Goal: Find specific fact: Find specific fact

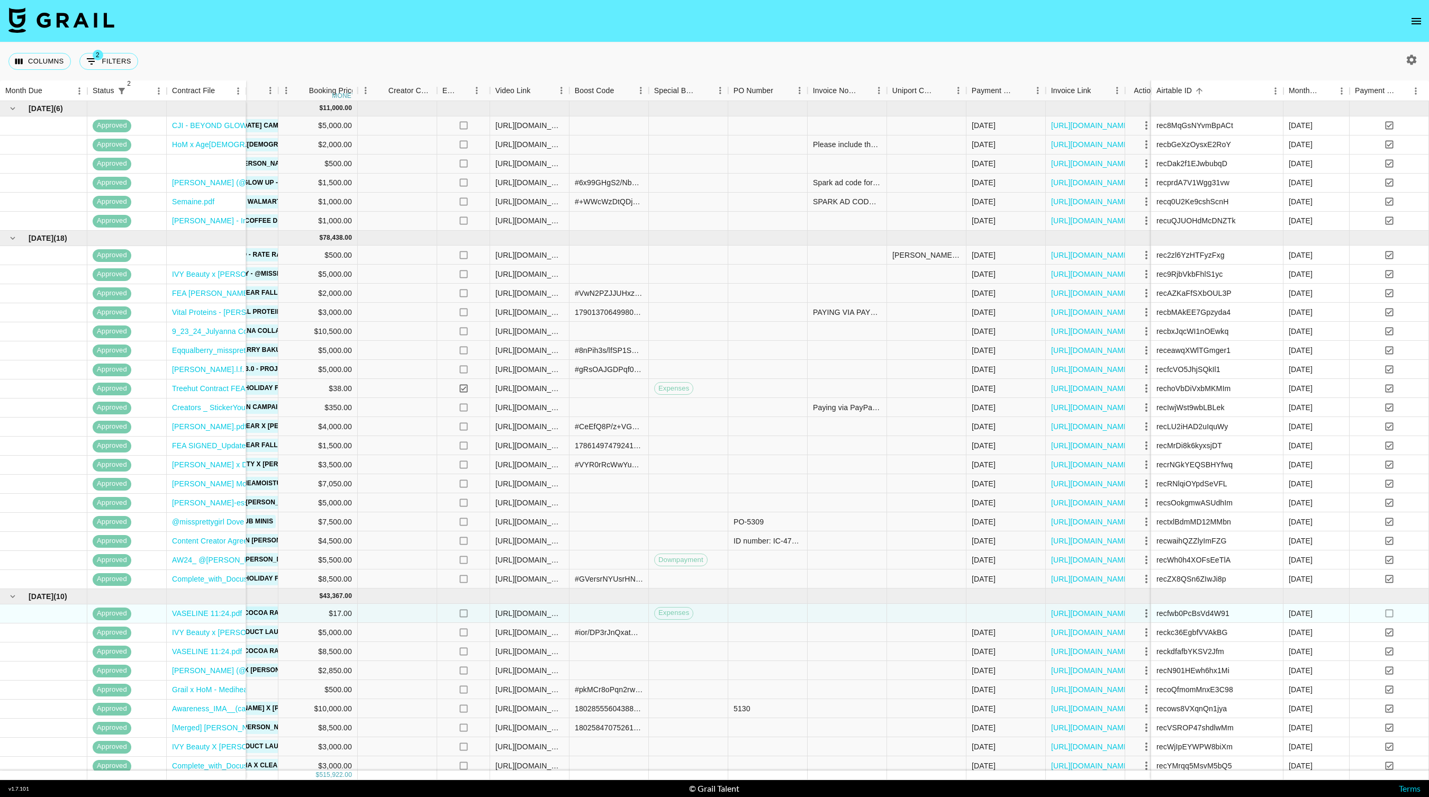
scroll to position [0, 313]
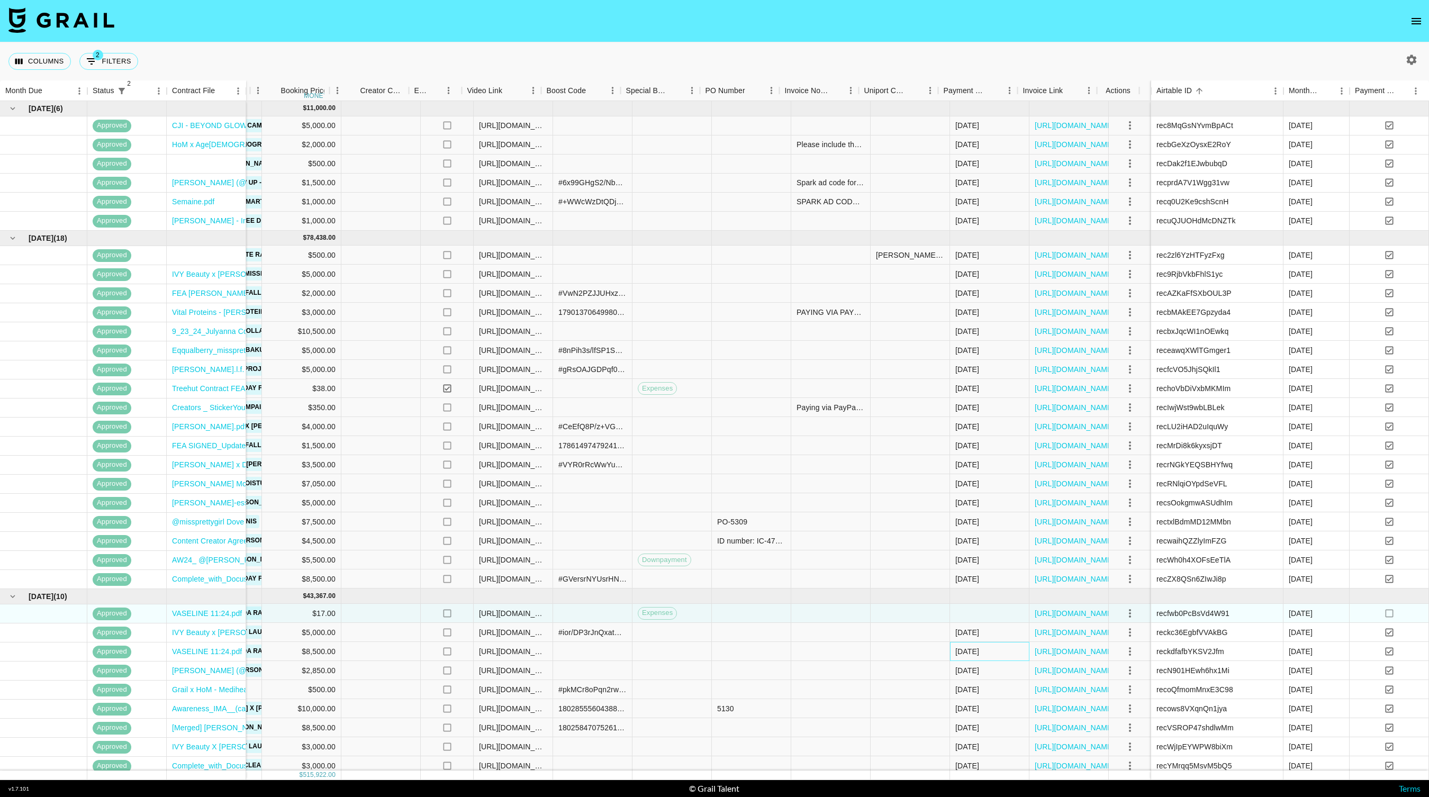
drag, startPoint x: 1008, startPoint y: 654, endPoint x: 937, endPoint y: 654, distance: 70.4
click at [937, 654] on div "missprettygirl The Ogilvy Group, LLC [PERSON_NAME][EMAIL_ADDRESS][DOMAIN_NAME] …" at bounding box center [547, 651] width 1206 height 19
copy div "[DATE]"
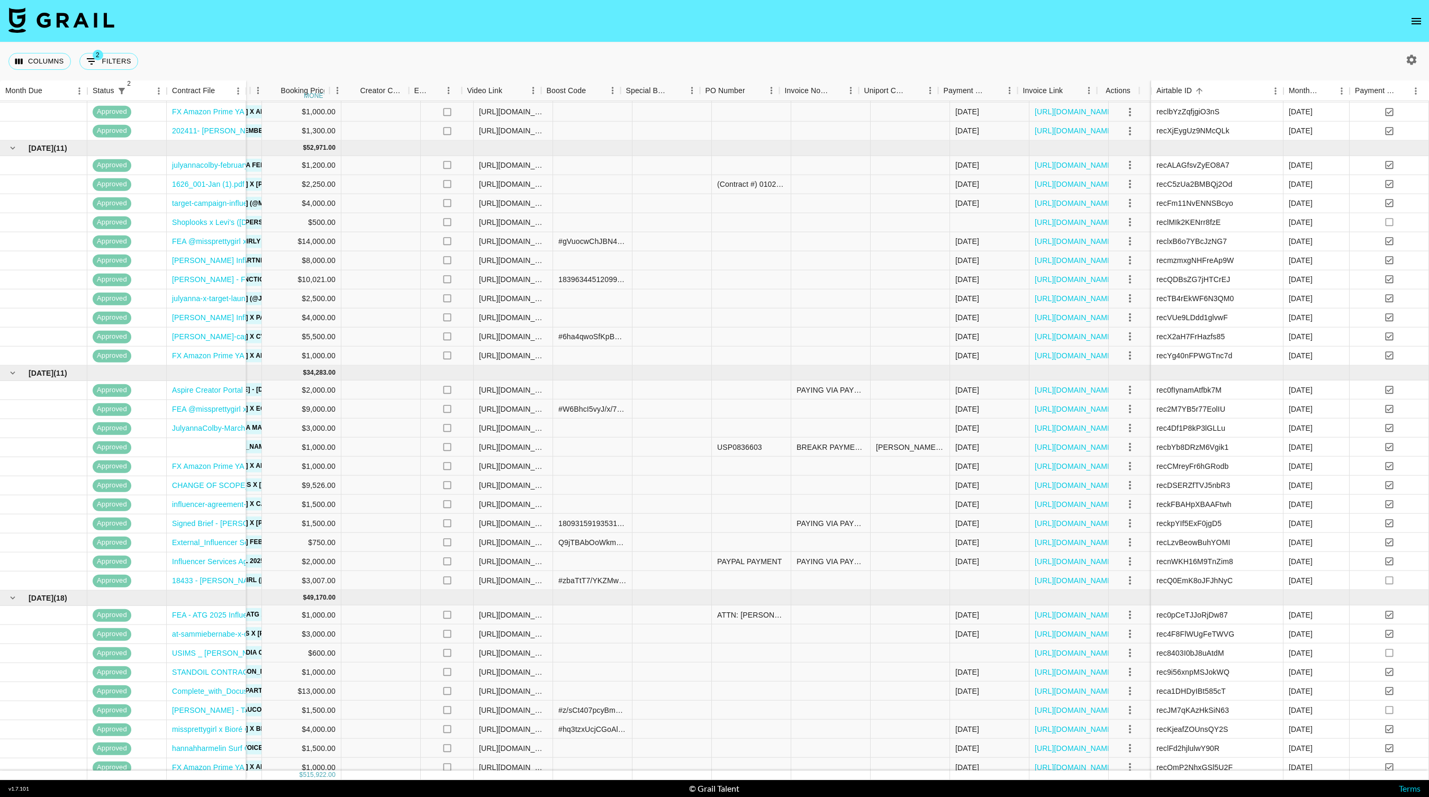
scroll to position [1026, 313]
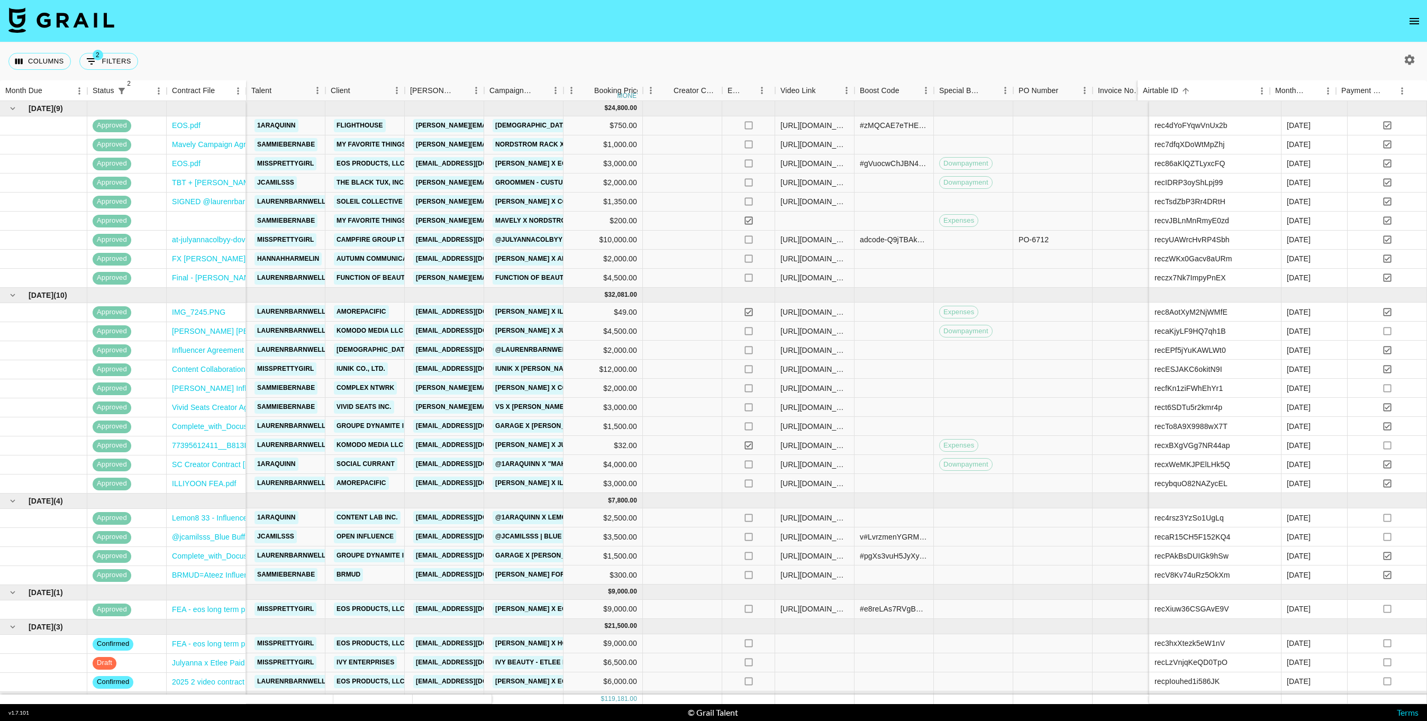
click at [1411, 58] on icon "button" at bounding box center [1410, 60] width 10 height 10
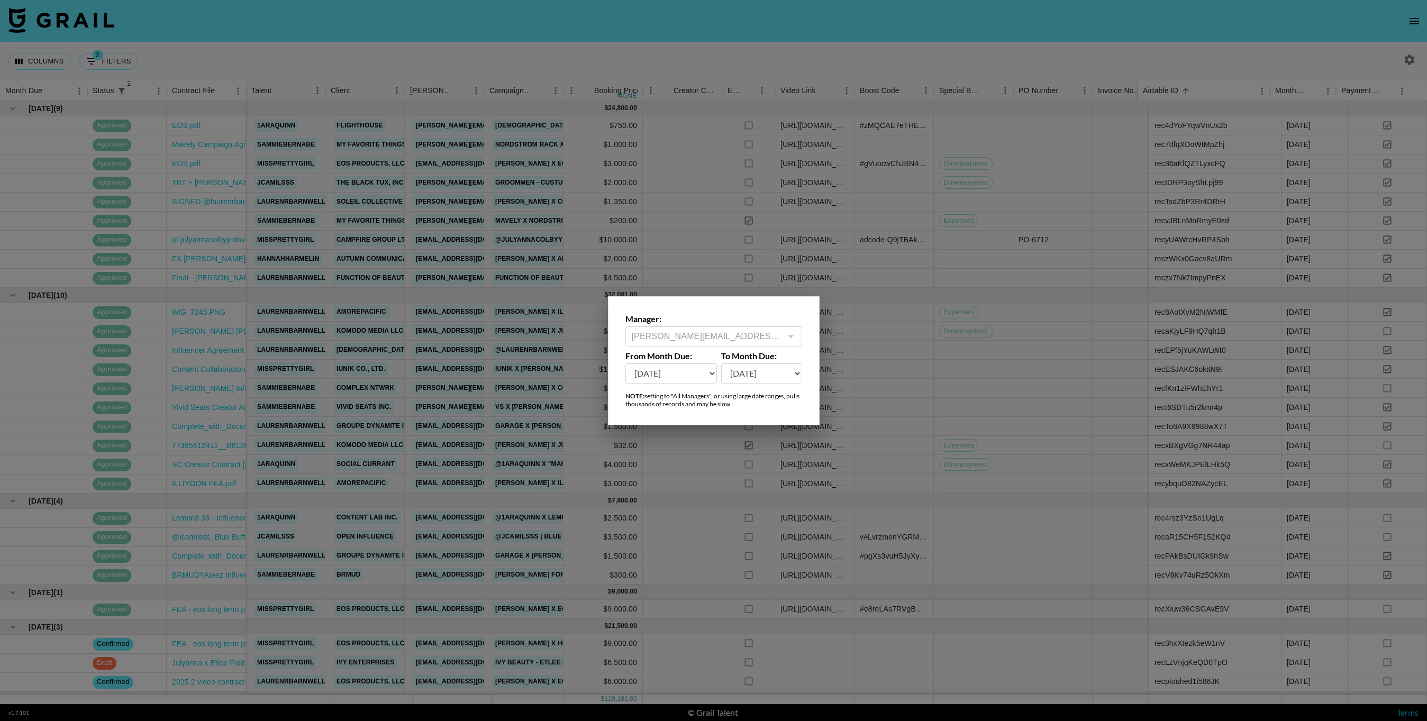
click at [667, 375] on select "[DATE] Aug '[DATE] Jun '[DATE] Apr '[DATE] Feb '[DATE] Dec '[DATE] Oct '[DATE] …" at bounding box center [671, 374] width 92 height 20
select select "[DATE]"
click at [625, 364] on select "[DATE] Aug '[DATE] Jun '[DATE] Apr '[DATE] Feb '[DATE] Dec '[DATE] Oct '[DATE] …" at bounding box center [671, 374] width 92 height 20
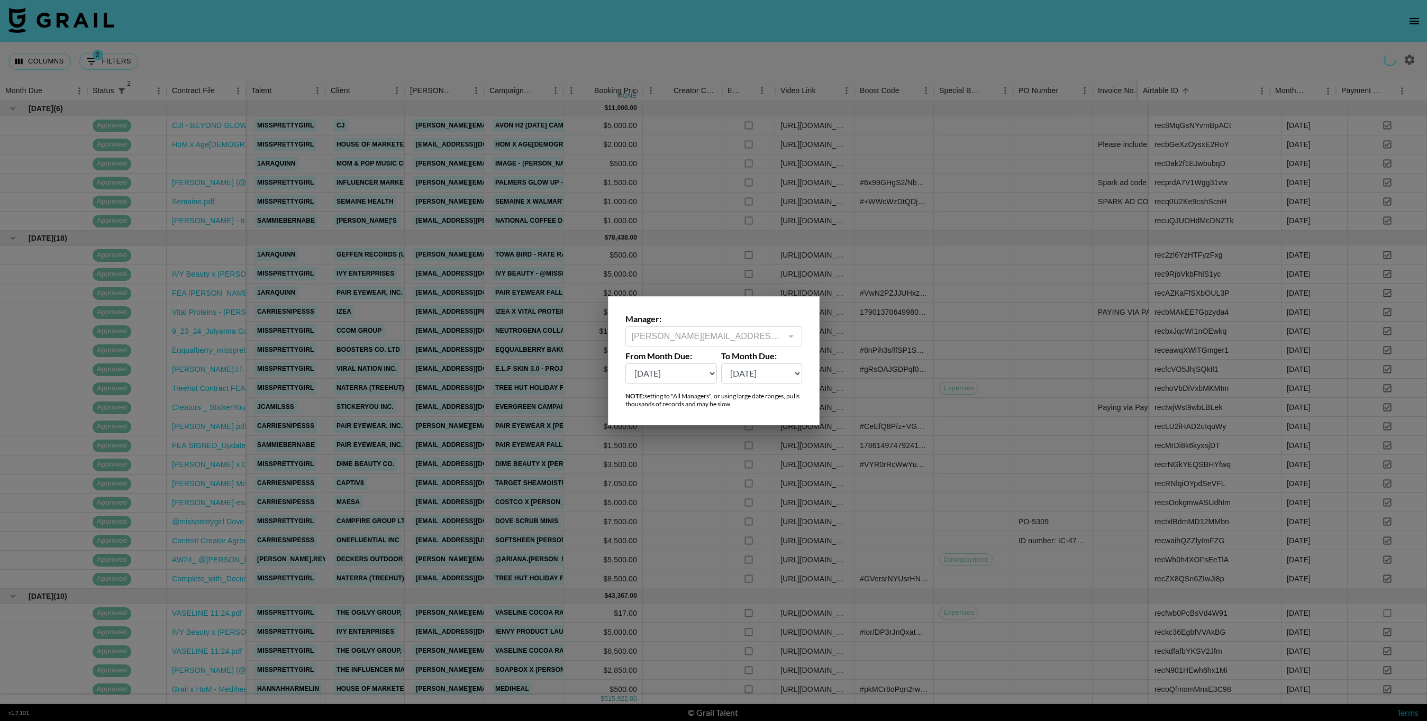
click at [685, 150] on div at bounding box center [713, 360] width 1427 height 721
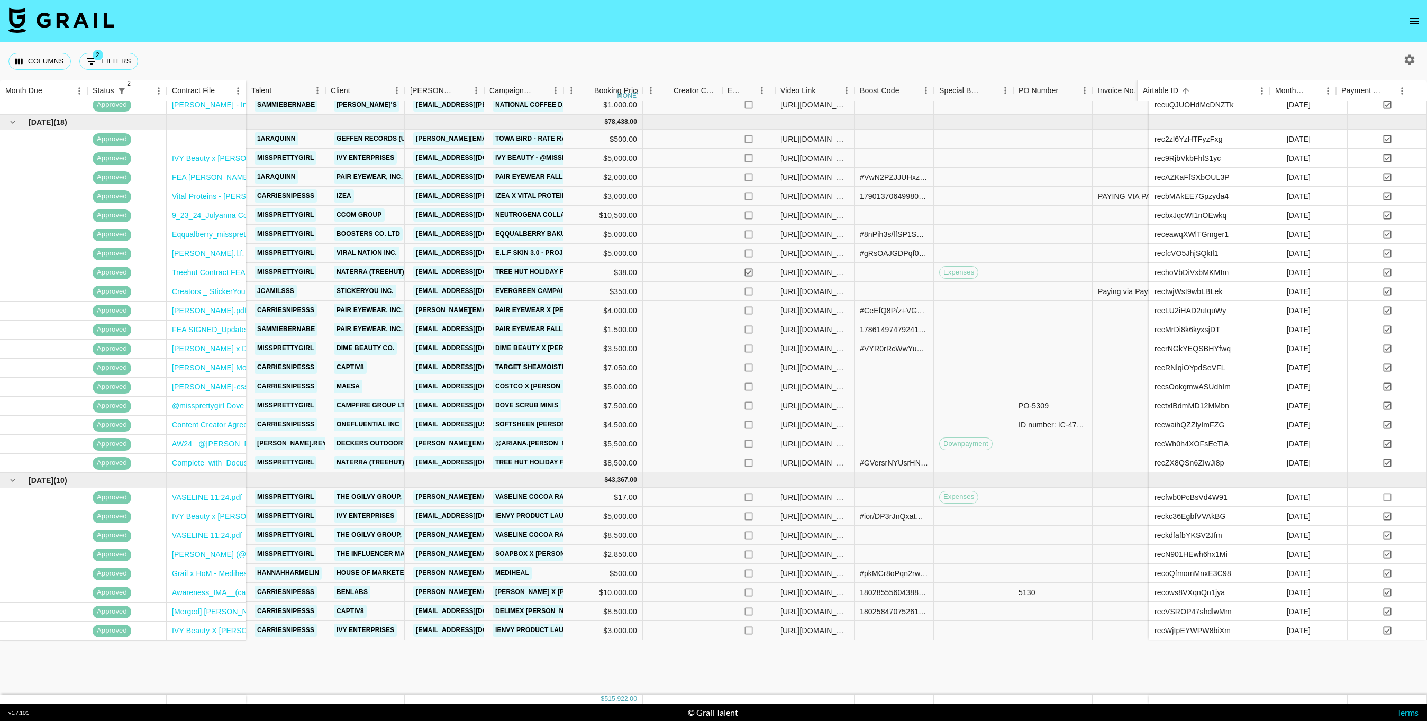
scroll to position [143, 0]
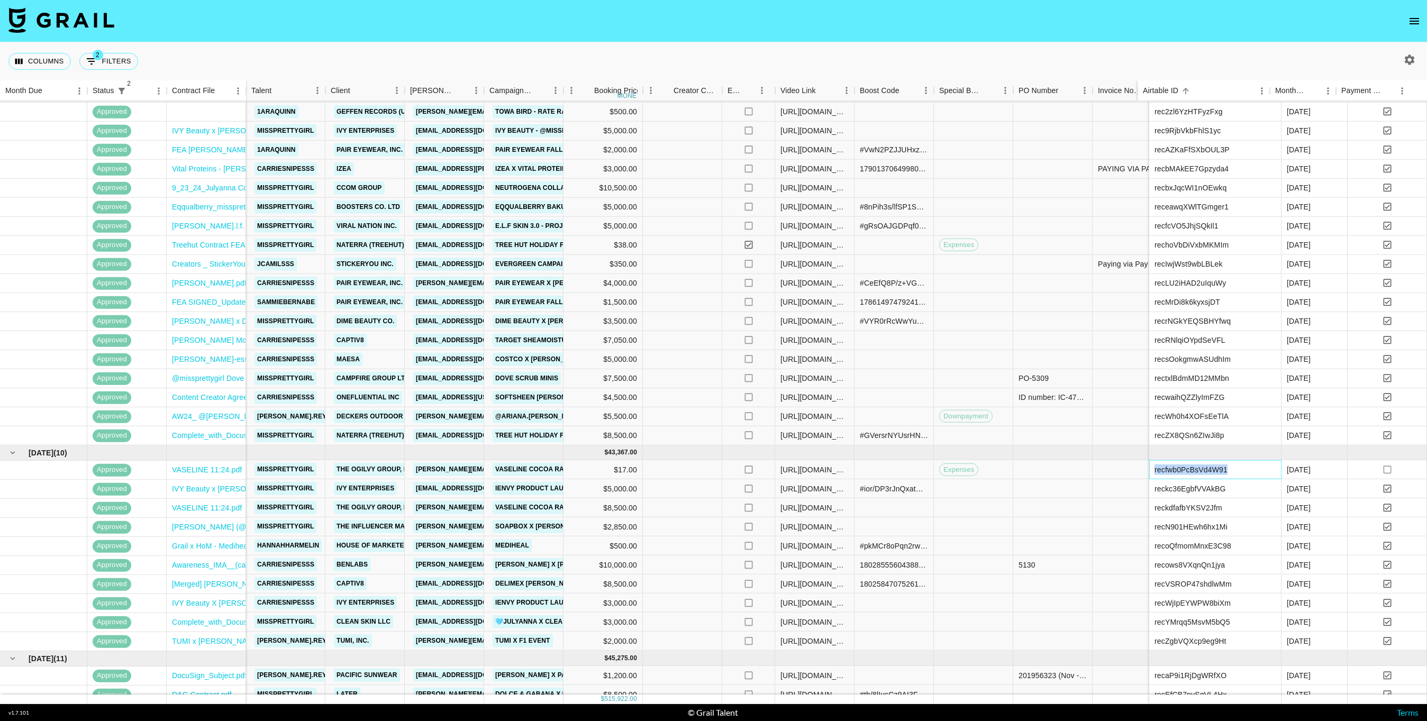
drag, startPoint x: 1235, startPoint y: 467, endPoint x: 1140, endPoint y: 468, distance: 94.7
click at [1149, 468] on div "recfwb0PcBsVd4W91" at bounding box center [1215, 469] width 132 height 19
copy div "recfwb0PcBsVd4W91"
